Goal: Information Seeking & Learning: Learn about a topic

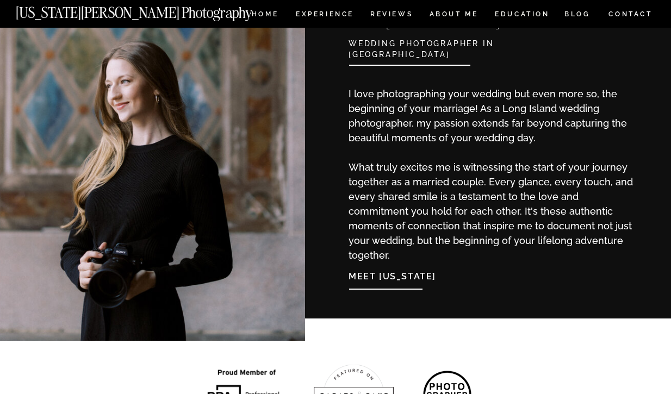
scroll to position [988, 0]
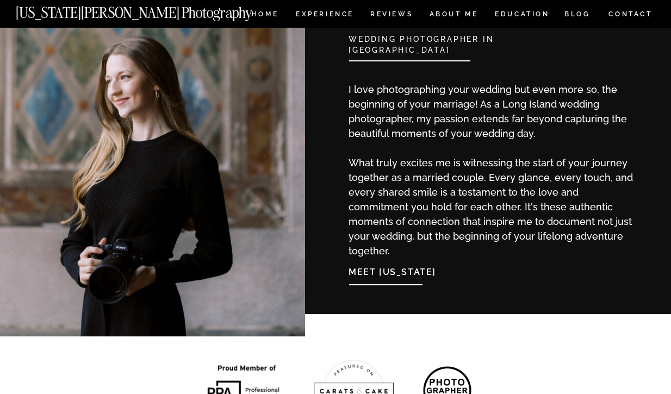
click at [389, 272] on nav "Meet Georgia" at bounding box center [408, 269] width 118 height 23
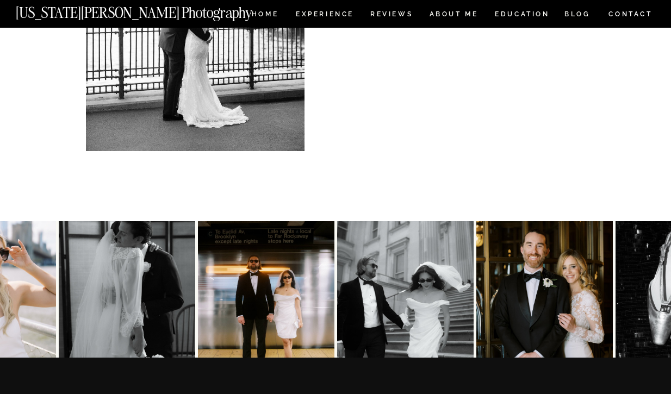
scroll to position [2261, 0]
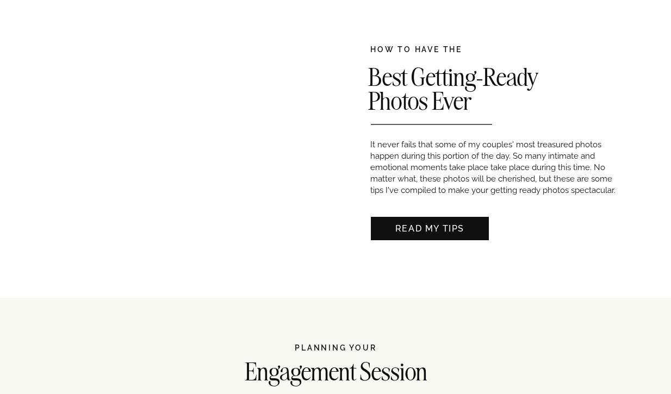
scroll to position [981, 0]
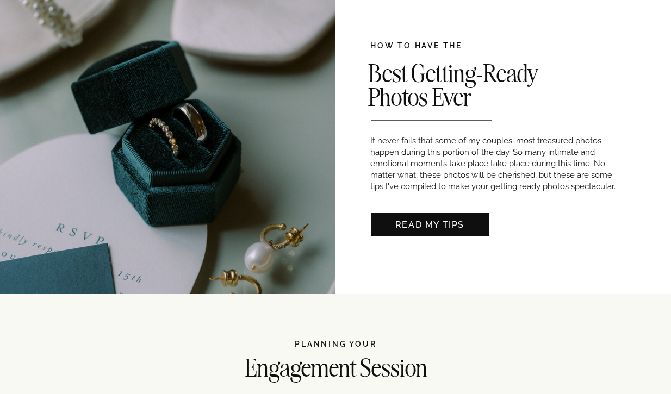
click at [384, 220] on nav "READ MY TIPS" at bounding box center [430, 224] width 100 height 11
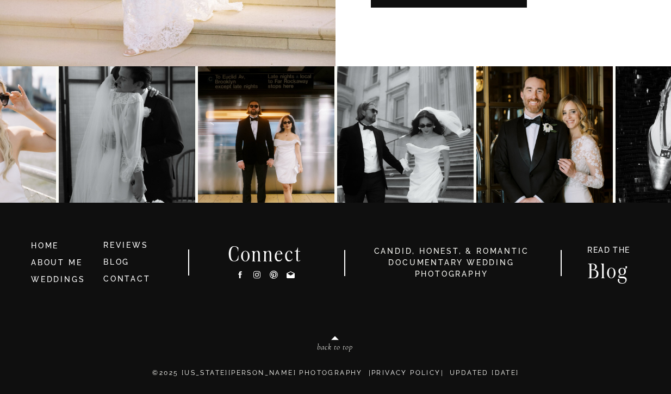
scroll to position [2407, 0]
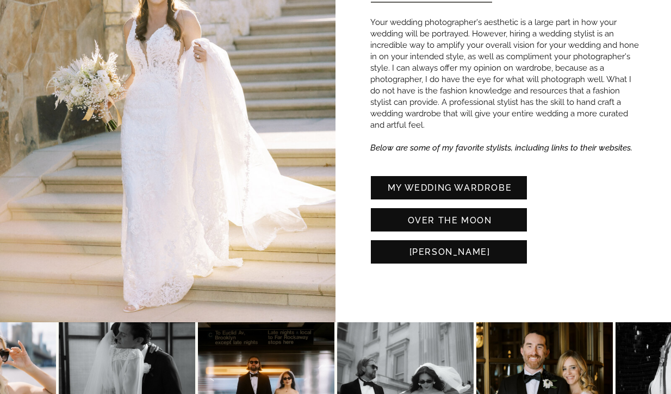
click at [424, 186] on nav "MY WEDDING WARDROBE" at bounding box center [450, 187] width 140 height 11
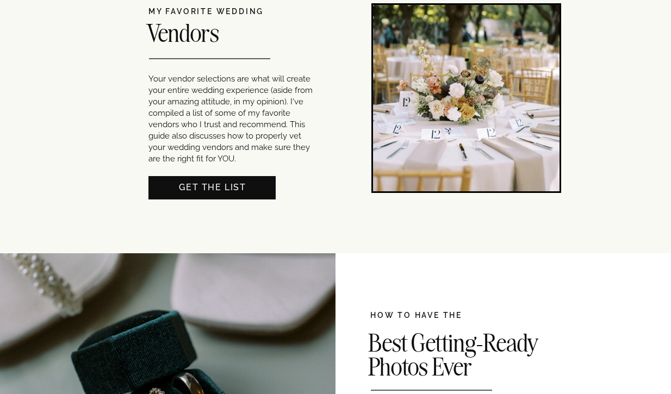
scroll to position [493, 0]
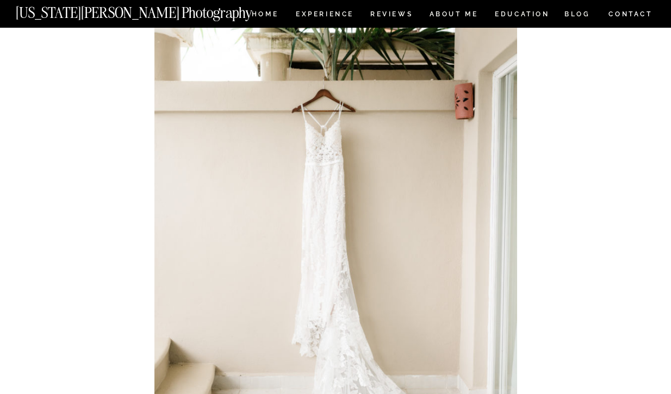
scroll to position [1635, 0]
